Goal: Navigation & Orientation: Find specific page/section

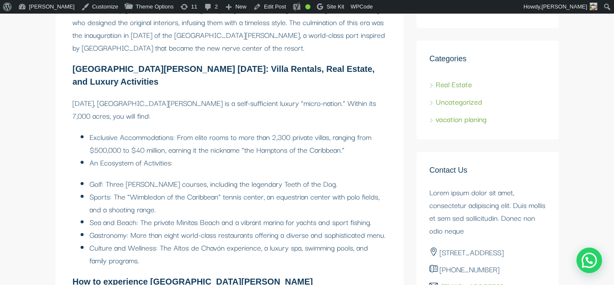
scroll to position [1369, 0]
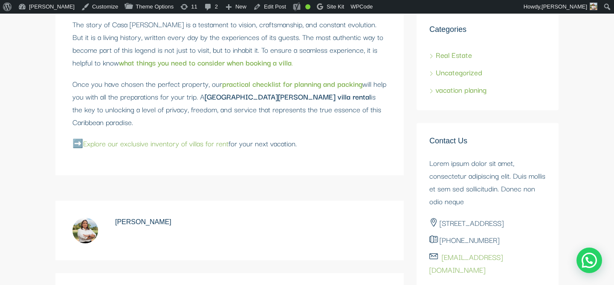
scroll to position [1669, 0]
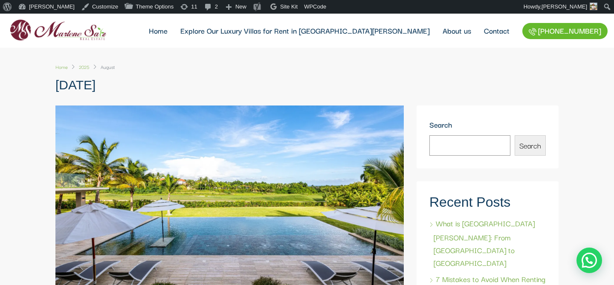
click at [343, 69] on ol "Home 2025 August" at bounding box center [306, 67] width 503 height 13
